Goal: Task Accomplishment & Management: Use online tool/utility

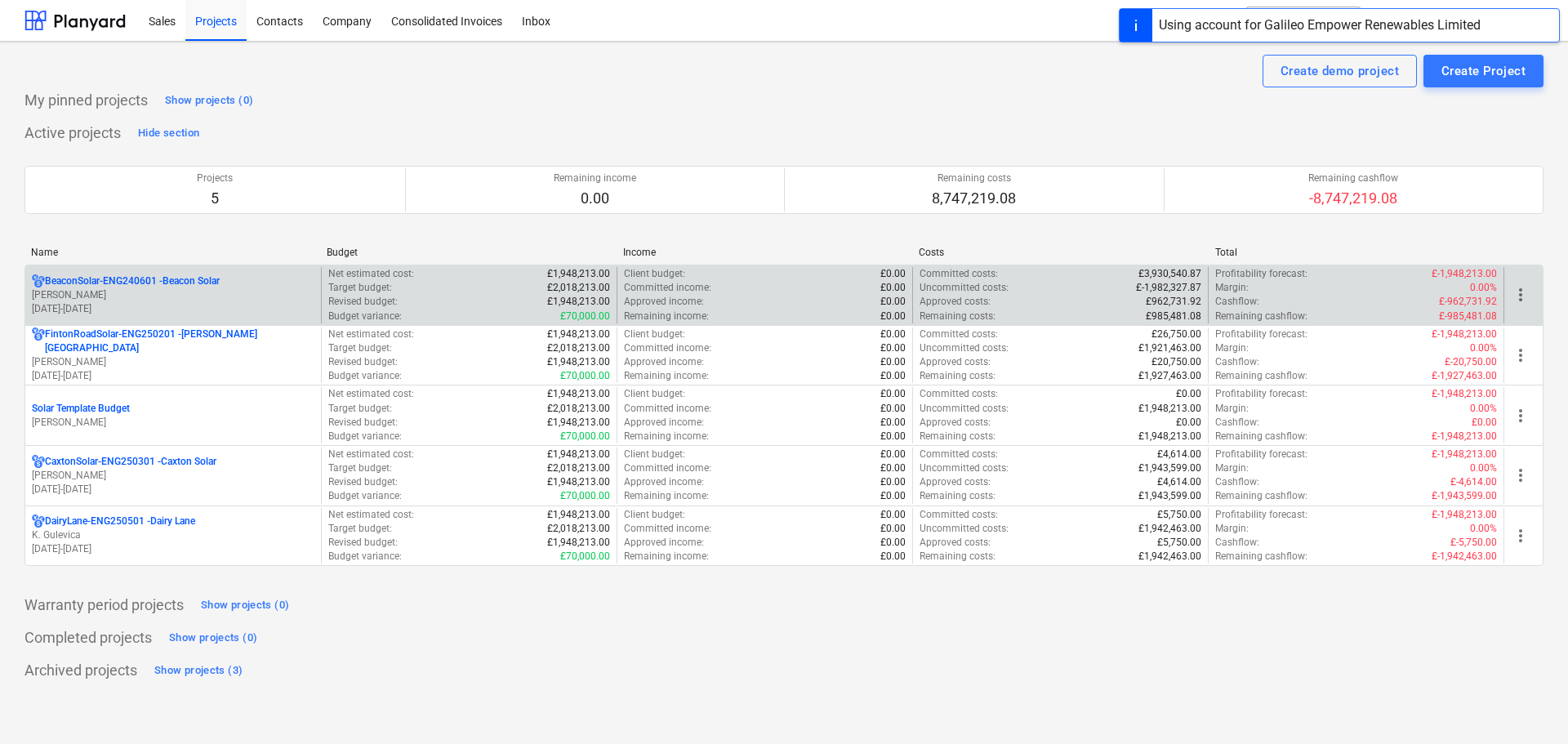
click at [253, 285] on div "BeaconSolar-ENG240601 - Beacon Solar" at bounding box center [173, 280] width 282 height 14
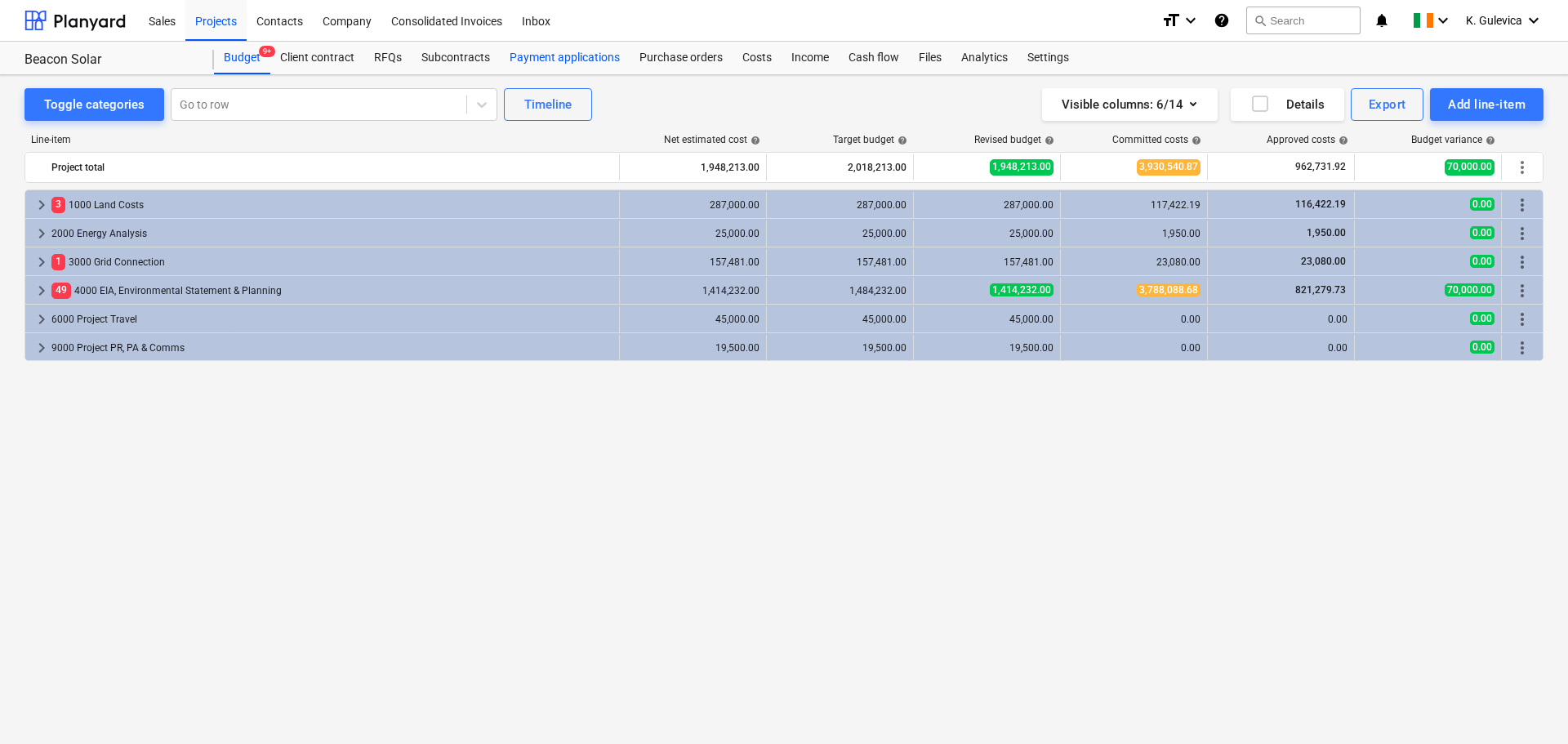
click at [552, 63] on div "Payment applications" at bounding box center [564, 58] width 130 height 33
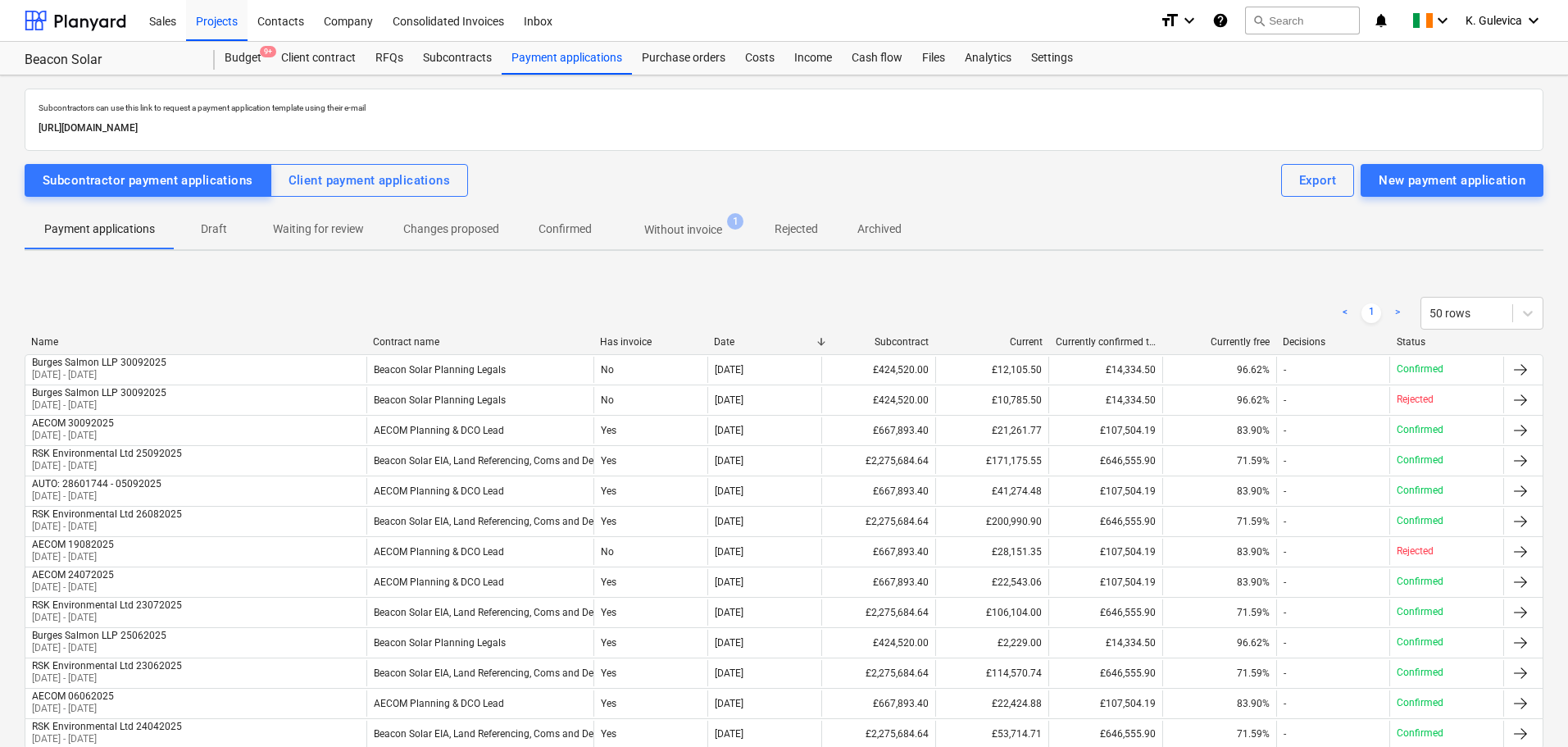
click at [685, 211] on button "Without invoice 1" at bounding box center [682, 229] width 143 height 40
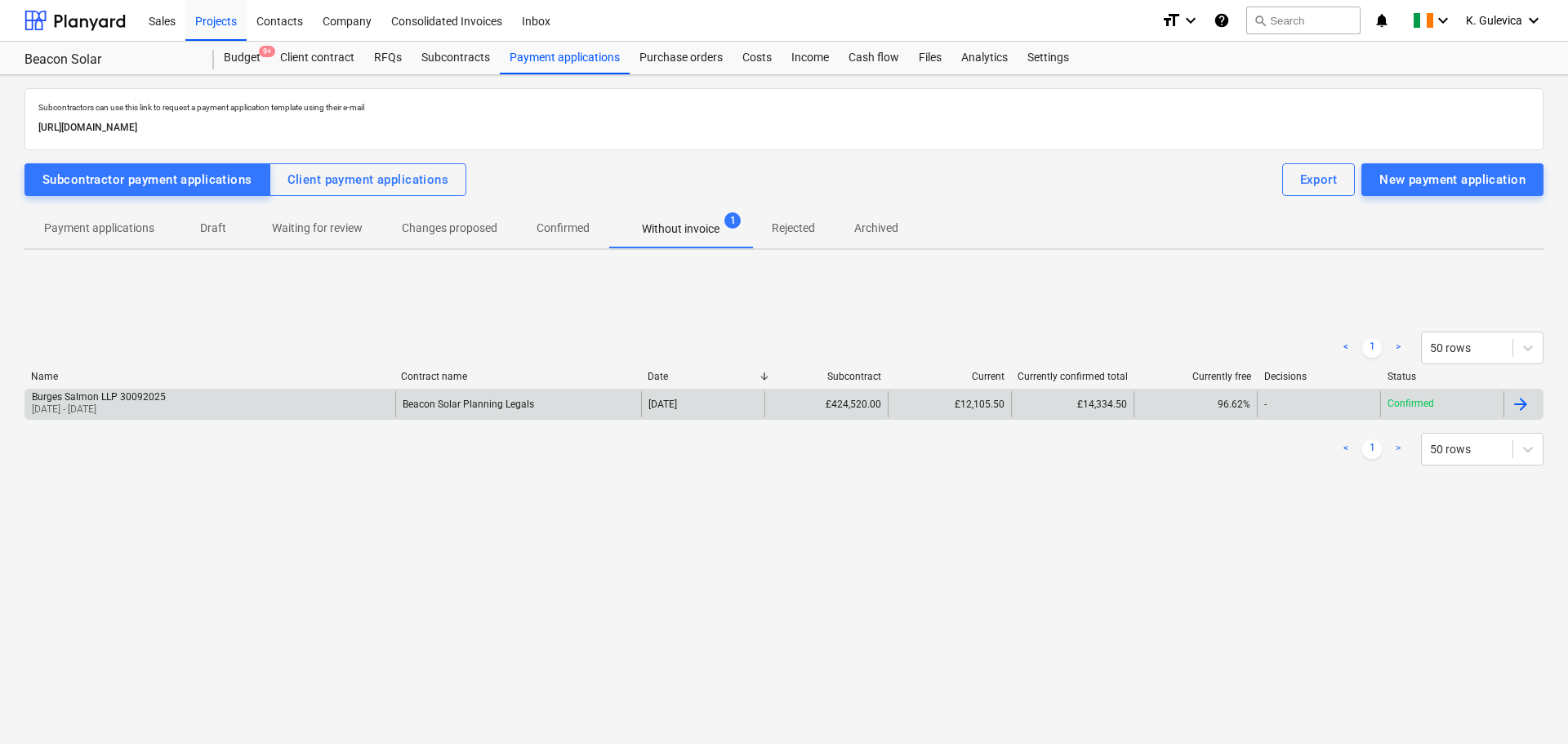
click at [605, 409] on div "Beacon Solar Planning Legals" at bounding box center [519, 404] width 247 height 26
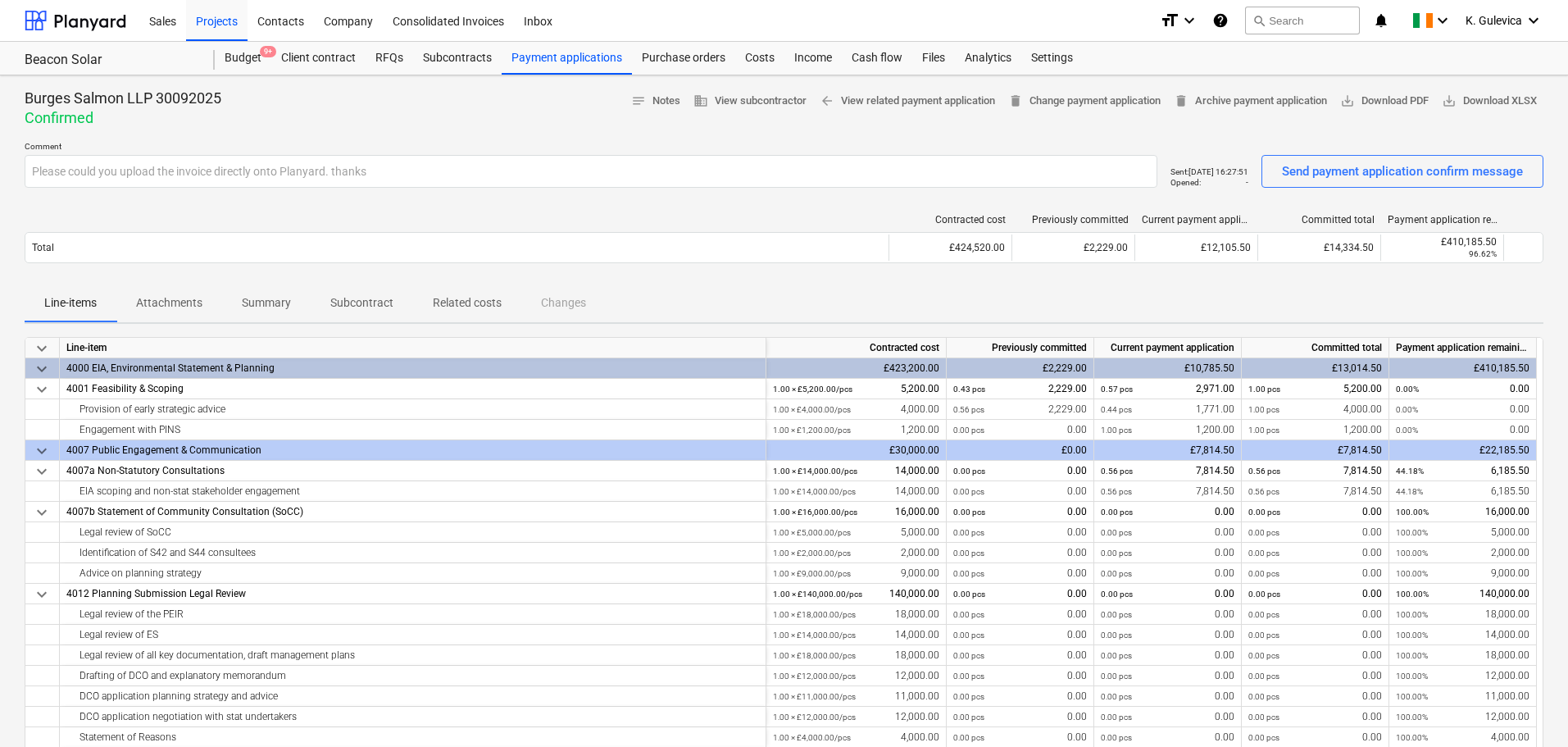
click at [177, 306] on p "Attachments" at bounding box center [169, 303] width 66 height 18
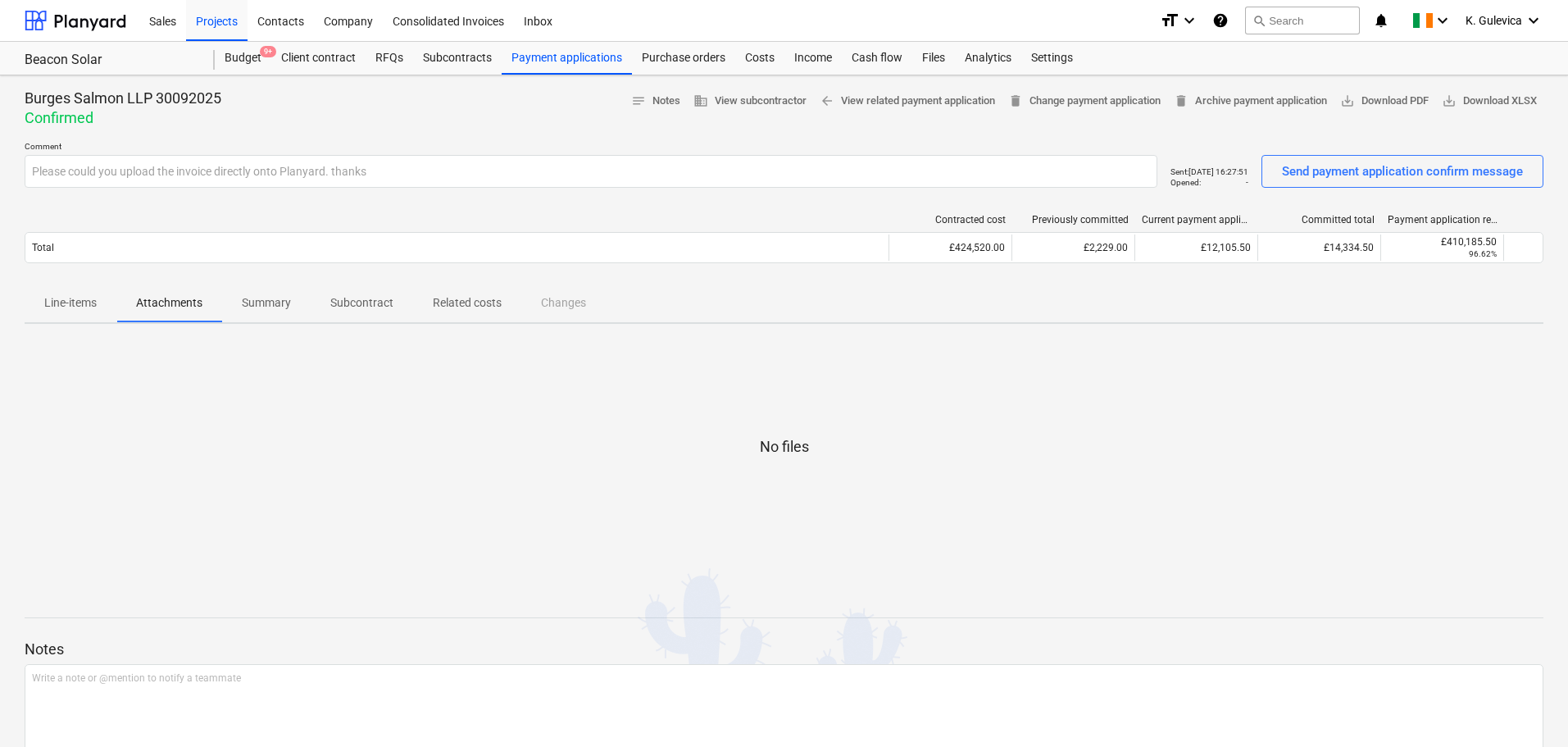
click at [56, 303] on p "Line-items" at bounding box center [70, 303] width 53 height 18
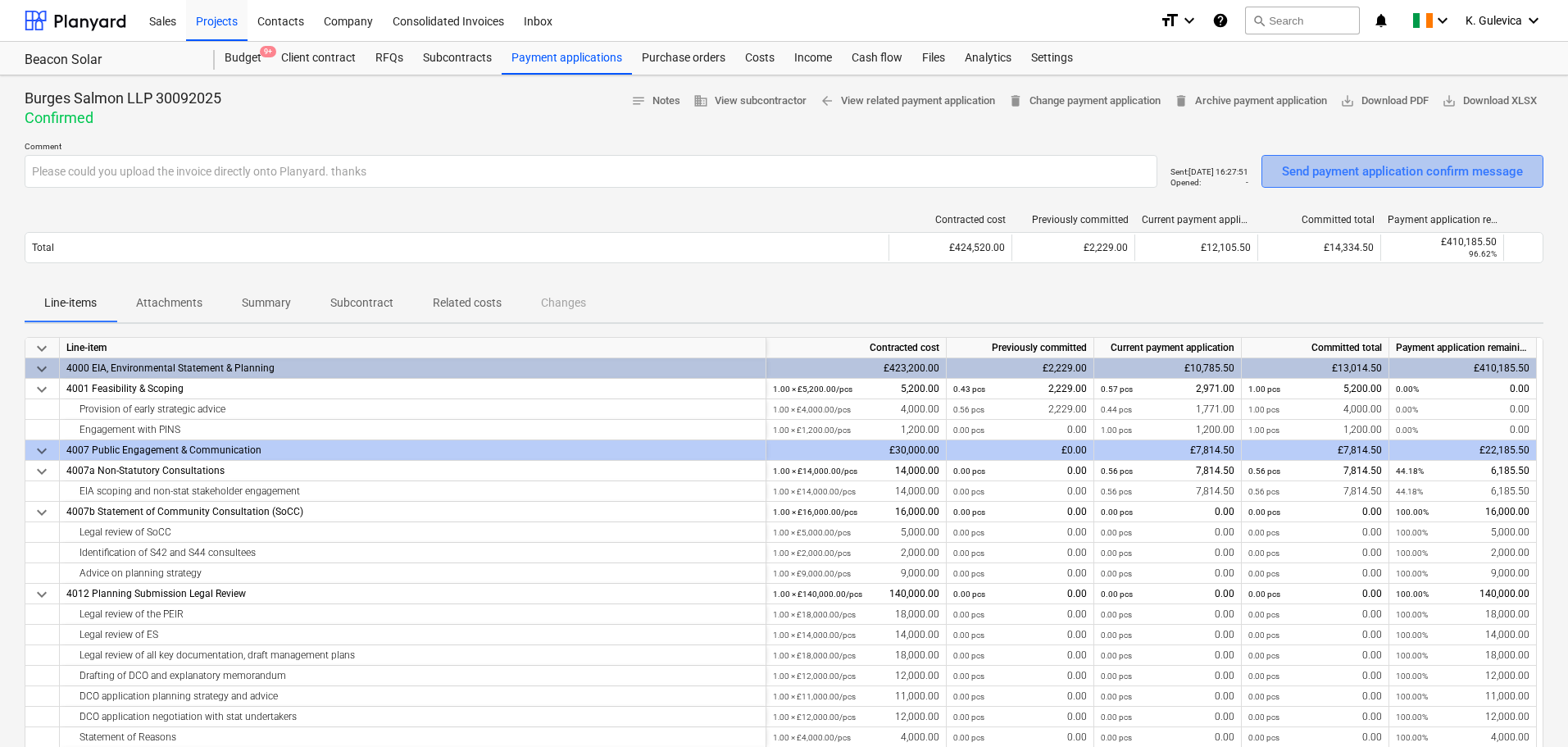
click at [1412, 175] on div "Send payment application confirm message" at bounding box center [1402, 171] width 241 height 21
click at [753, 60] on div "Costs" at bounding box center [759, 58] width 49 height 33
